Goal: Task Accomplishment & Management: Use online tool/utility

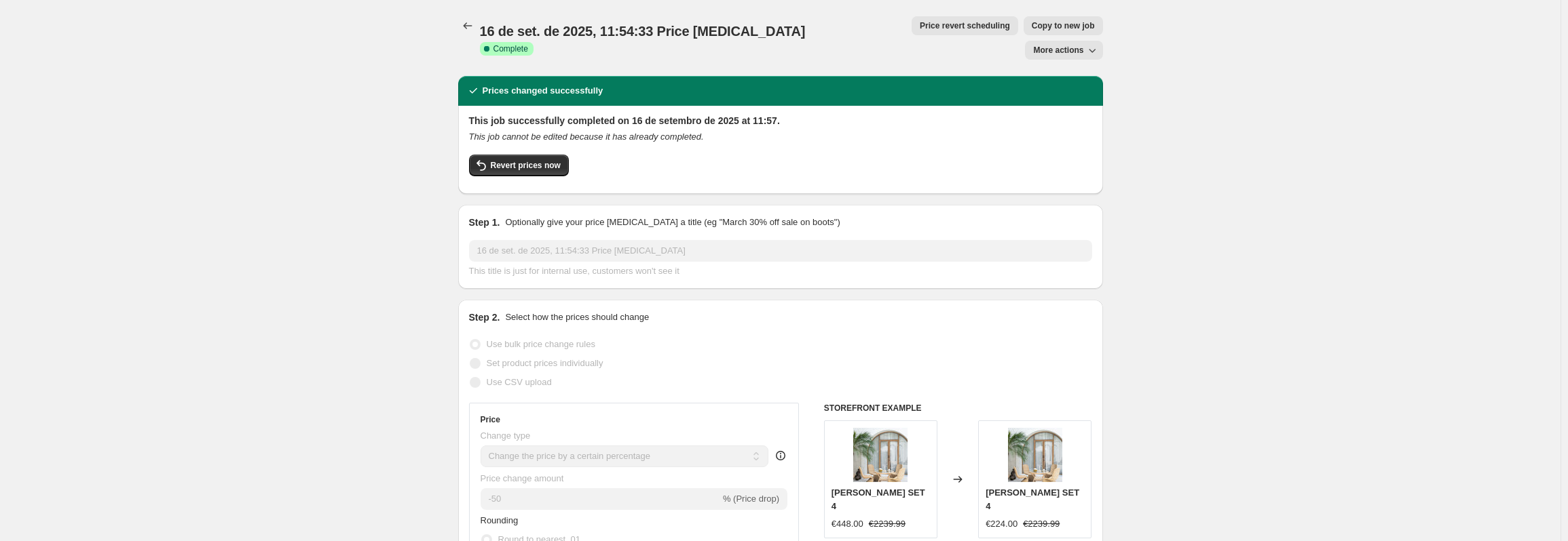
select select "percentage"
select select "no_change"
select select "tag"
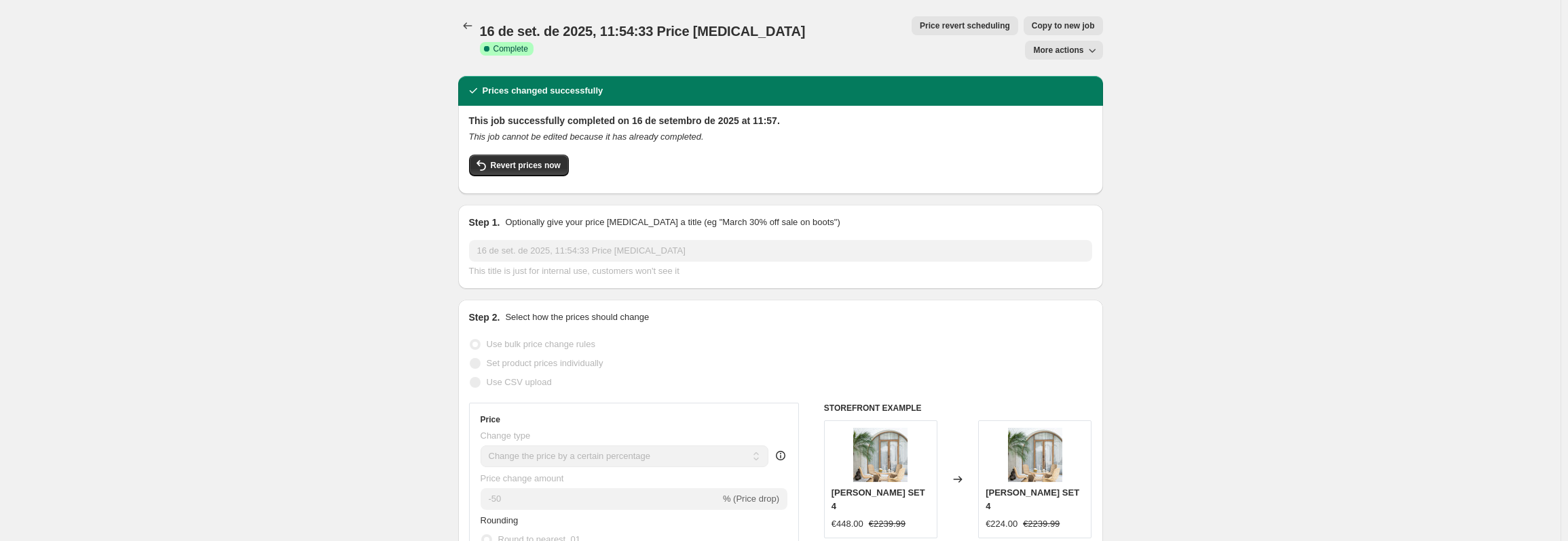
drag, startPoint x: 285, startPoint y: 356, endPoint x: 450, endPoint y: 166, distance: 251.6
click at [464, 27] on icon "Price change jobs" at bounding box center [467, 25] width 13 height 13
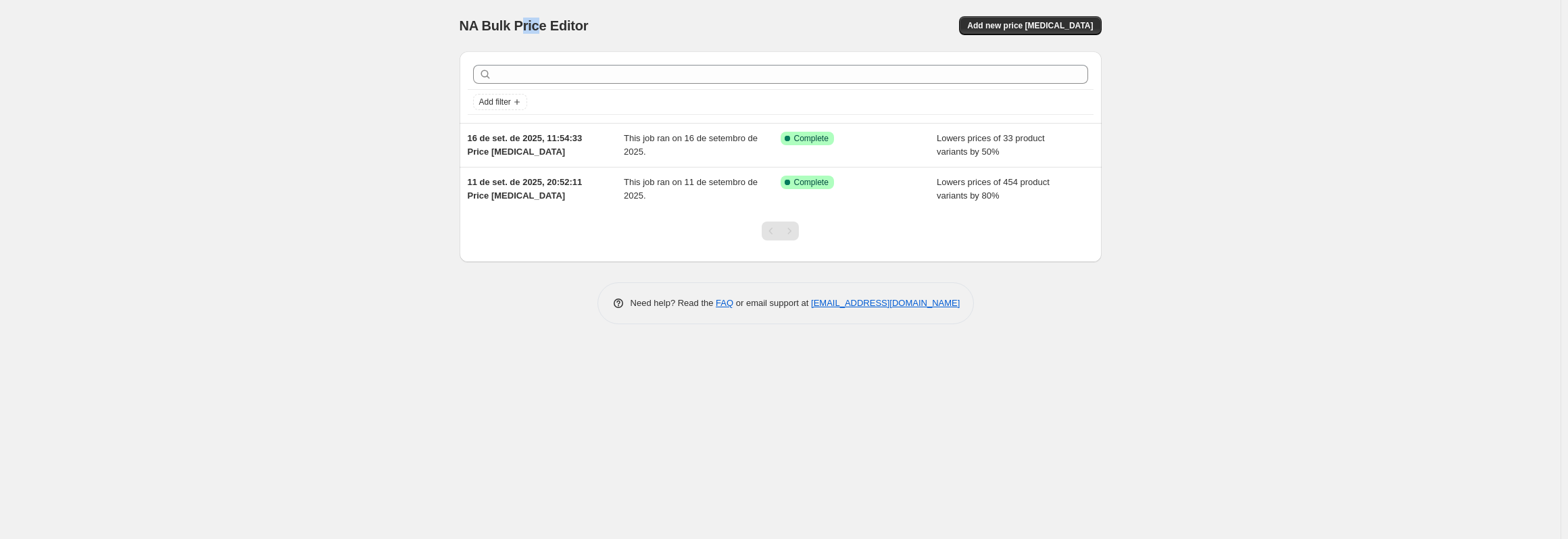
drag, startPoint x: 519, startPoint y: 24, endPoint x: 566, endPoint y: 24, distance: 47.0
click at [563, 24] on span "NA Bulk Price Editor" at bounding box center [524, 25] width 129 height 15
click at [566, 24] on span "NA Bulk Price Editor" at bounding box center [524, 25] width 129 height 15
